Goal: Transaction & Acquisition: Purchase product/service

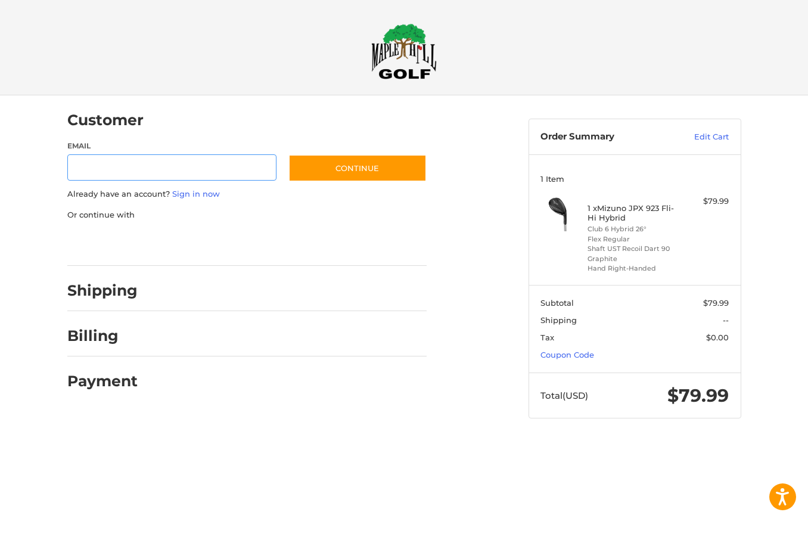
click at [235, 170] on input "Email" at bounding box center [172, 167] width 210 height 27
click at [203, 189] on link "Sign in now" at bounding box center [196, 194] width 48 height 10
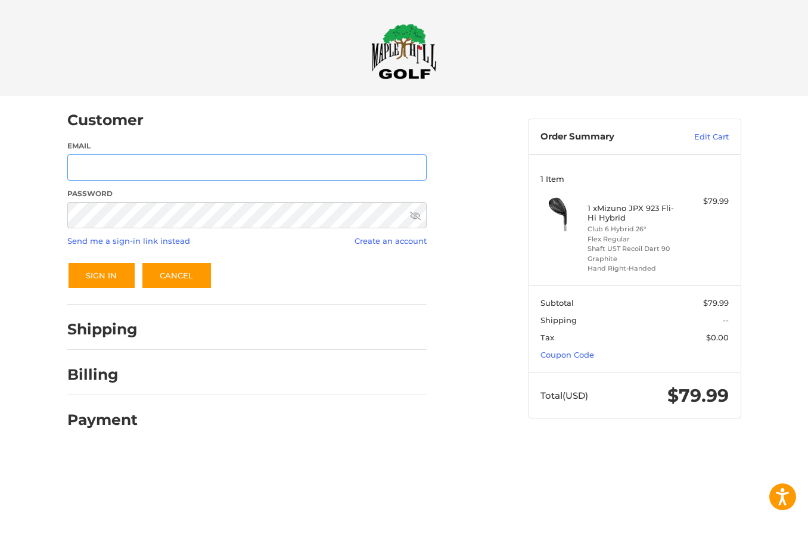
click at [201, 175] on input "Email" at bounding box center [246, 167] width 359 height 27
type input "*"
type input "**********"
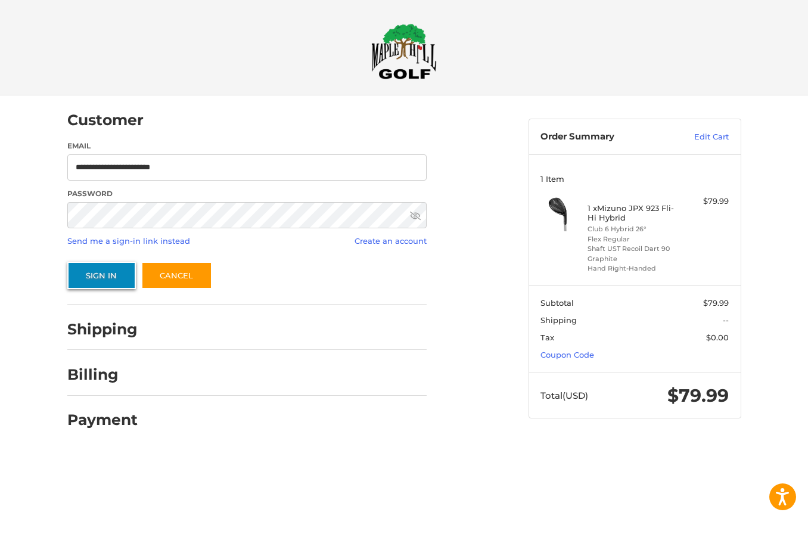
click at [100, 269] on button "Sign In" at bounding box center [101, 275] width 69 height 27
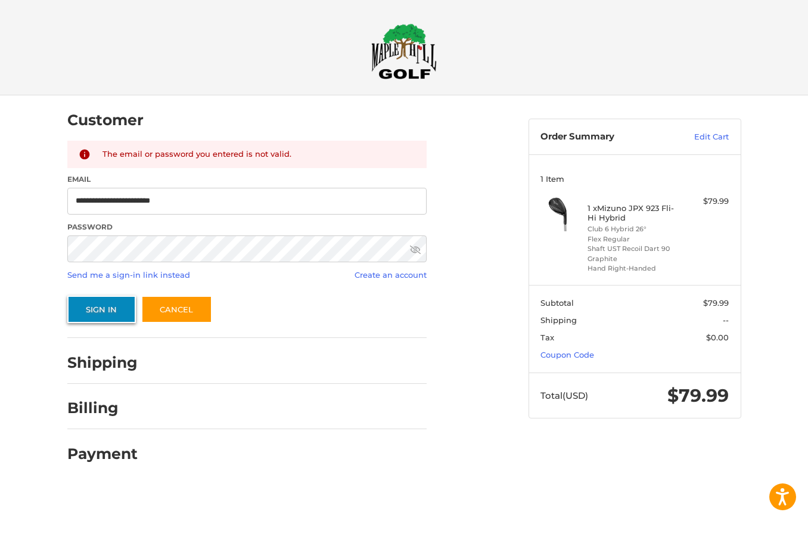
click at [117, 305] on button "Sign In" at bounding box center [101, 309] width 69 height 27
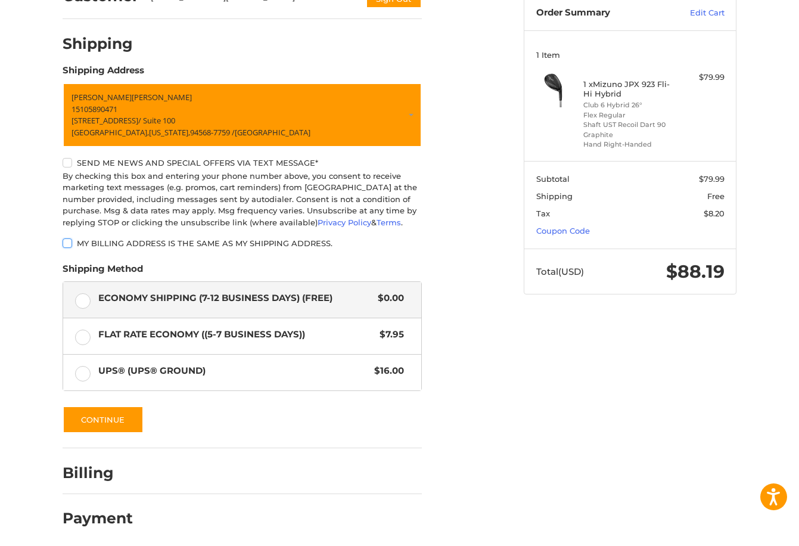
scroll to position [128, 0]
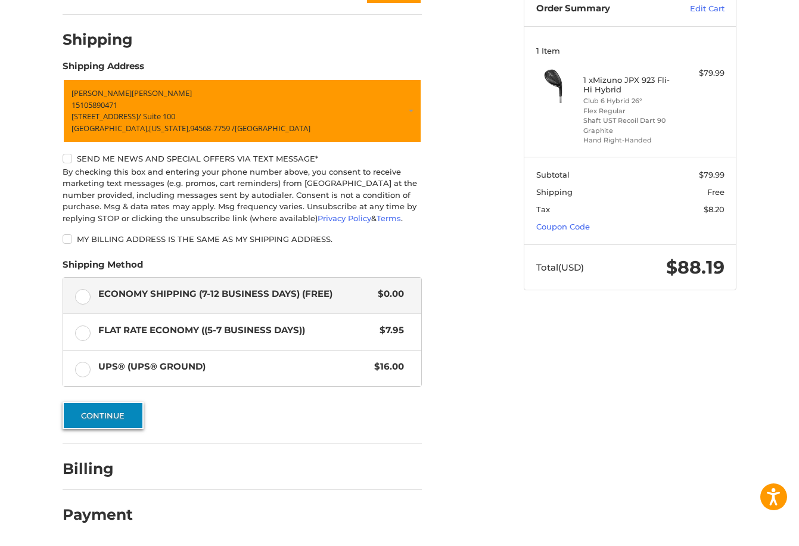
click at [113, 408] on button "Continue" at bounding box center [103, 415] width 81 height 27
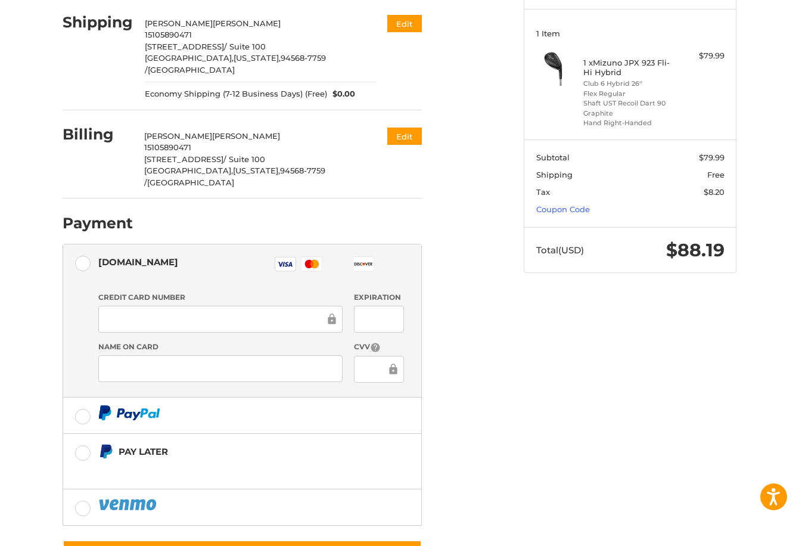
scroll to position [176, 0]
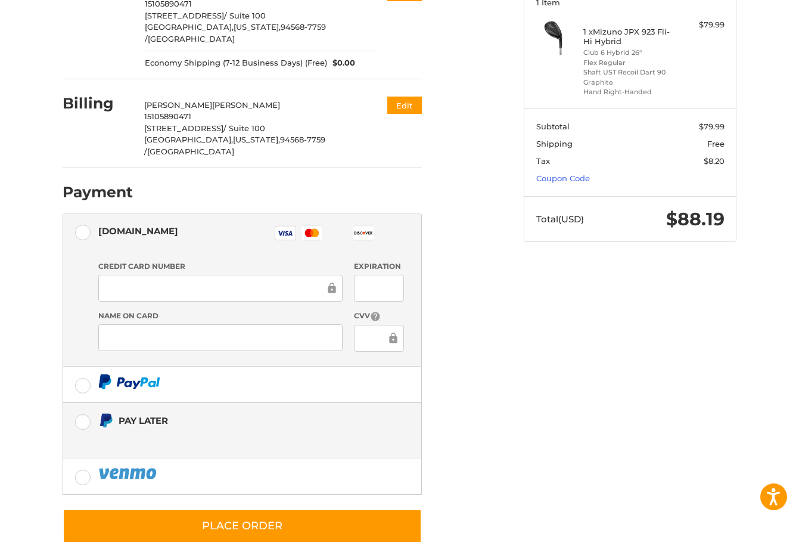
click at [309, 403] on label "Pay Later" at bounding box center [242, 430] width 358 height 55
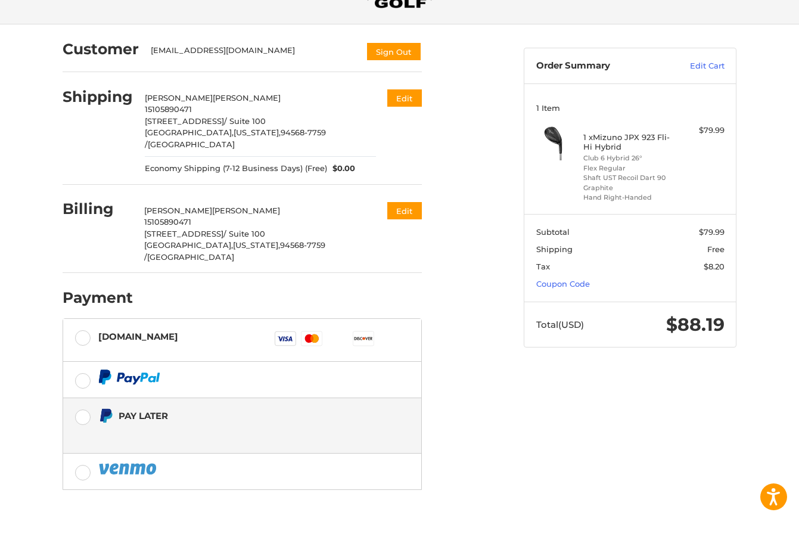
scroll to position [69, 0]
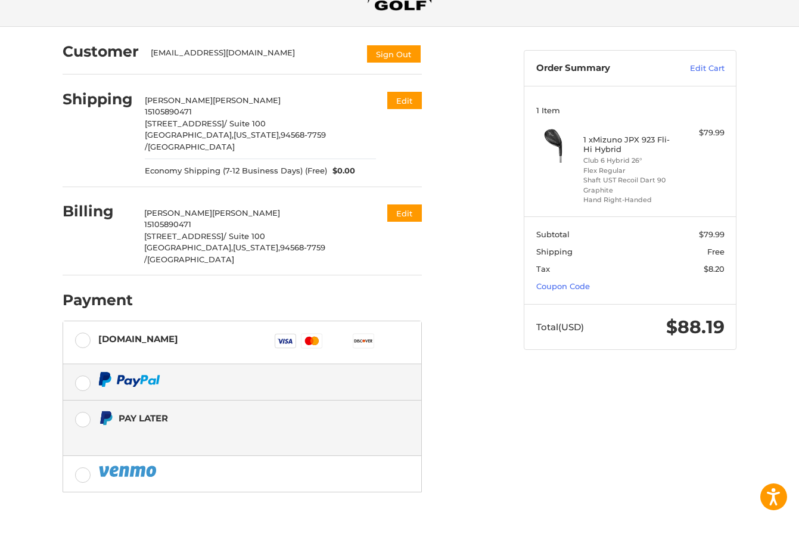
click at [313, 370] on label at bounding box center [242, 382] width 358 height 36
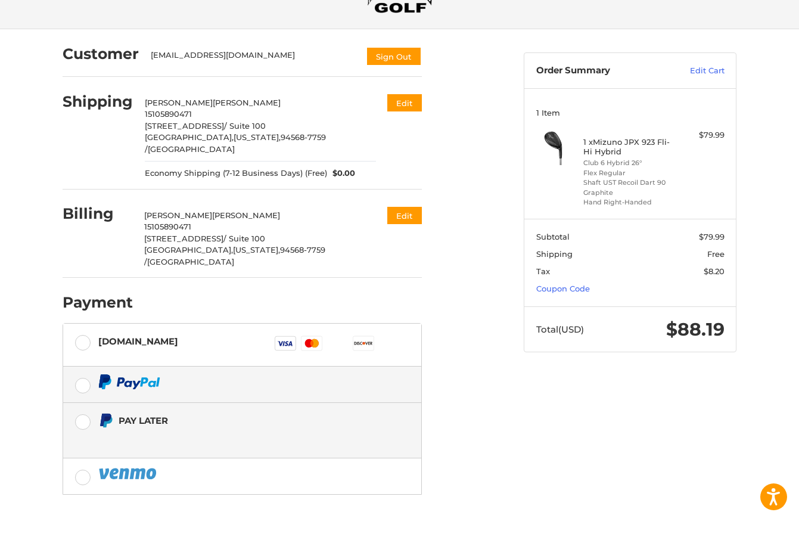
click at [309, 411] on div "Pay Later" at bounding box center [233, 421] width 228 height 20
